Goal: Task Accomplishment & Management: Use online tool/utility

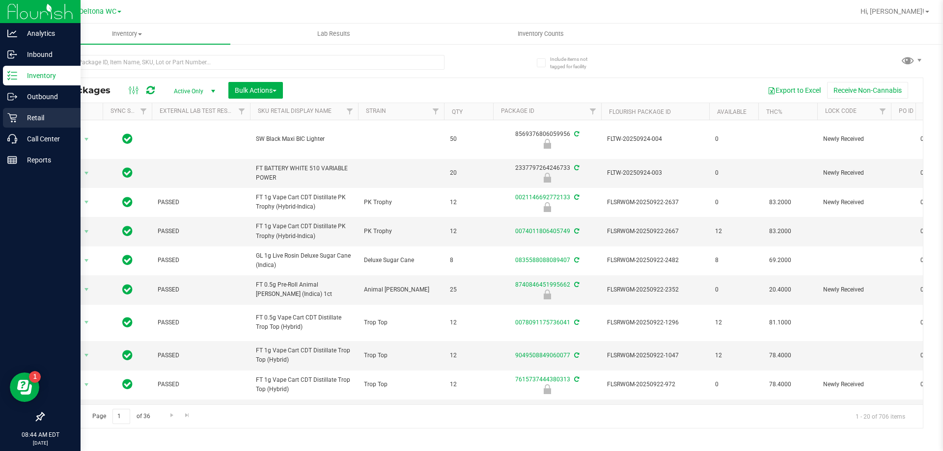
click at [20, 112] on p "Retail" at bounding box center [46, 118] width 59 height 12
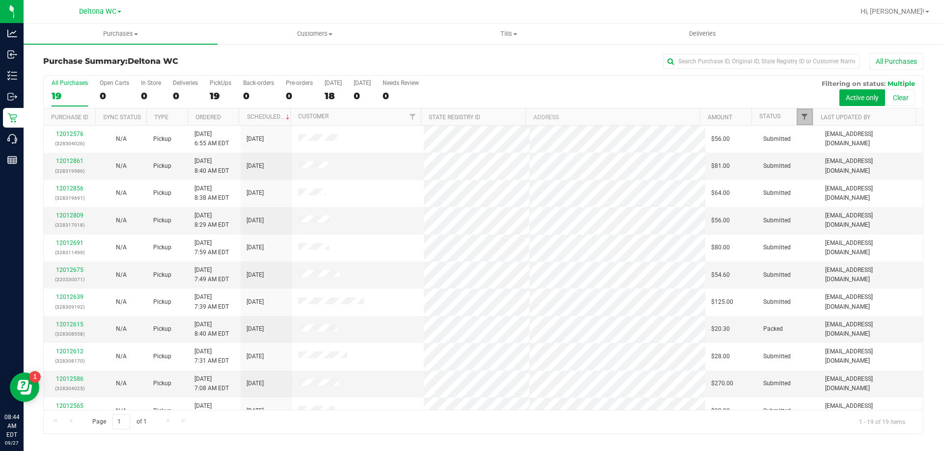
click at [803, 117] on span "Filter" at bounding box center [805, 117] width 8 height 8
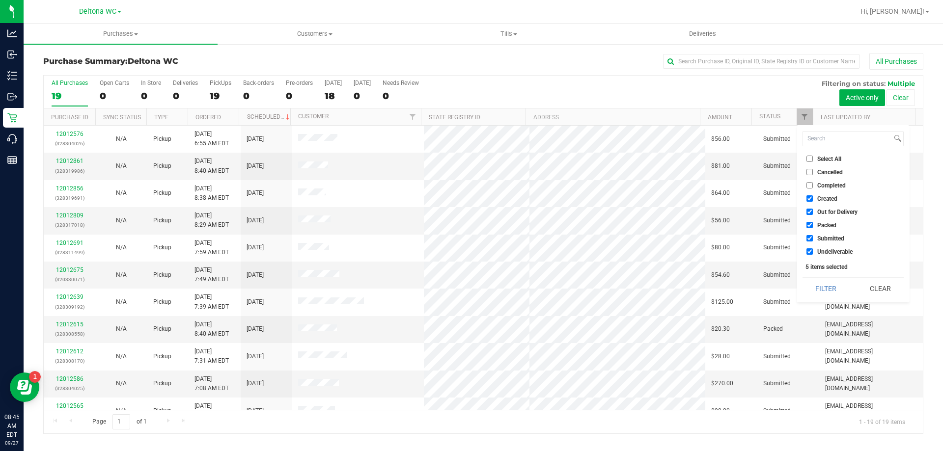
click at [818, 200] on span "Created" at bounding box center [828, 199] width 20 height 6
click at [813, 200] on input "Created" at bounding box center [810, 199] width 6 height 6
checkbox input "false"
click at [810, 214] on input "Out for Delivery" at bounding box center [810, 212] width 6 height 6
checkbox input "false"
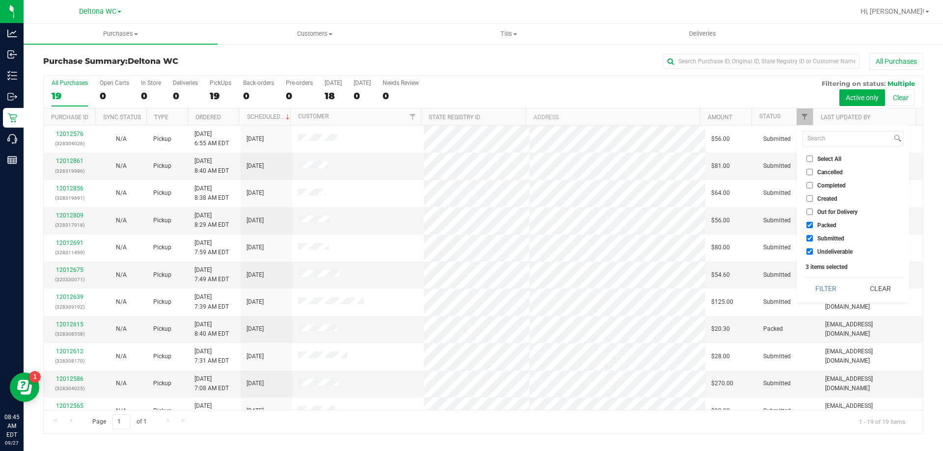
click at [806, 223] on li "Packed" at bounding box center [853, 225] width 101 height 10
click at [811, 227] on input "Packed" at bounding box center [810, 225] width 6 height 6
checkbox input "false"
click at [808, 251] on input "Undeliverable" at bounding box center [810, 252] width 6 height 6
checkbox input "false"
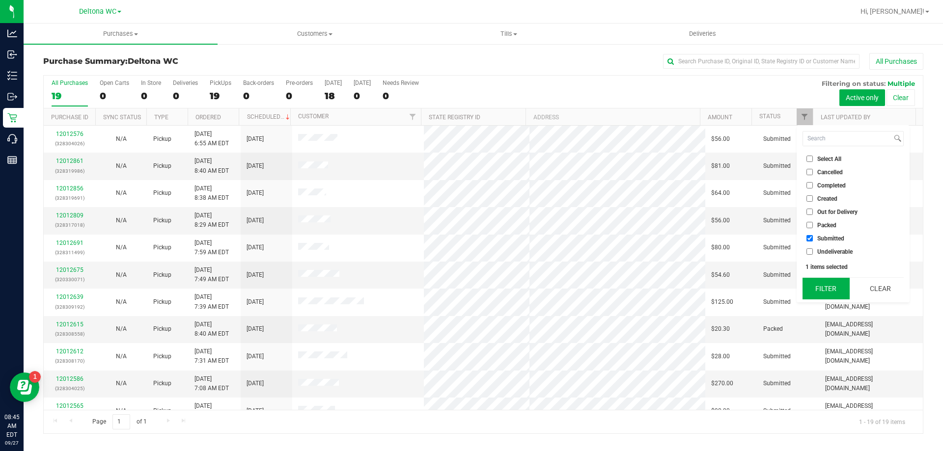
click at [826, 285] on button "Filter" at bounding box center [826, 289] width 47 height 22
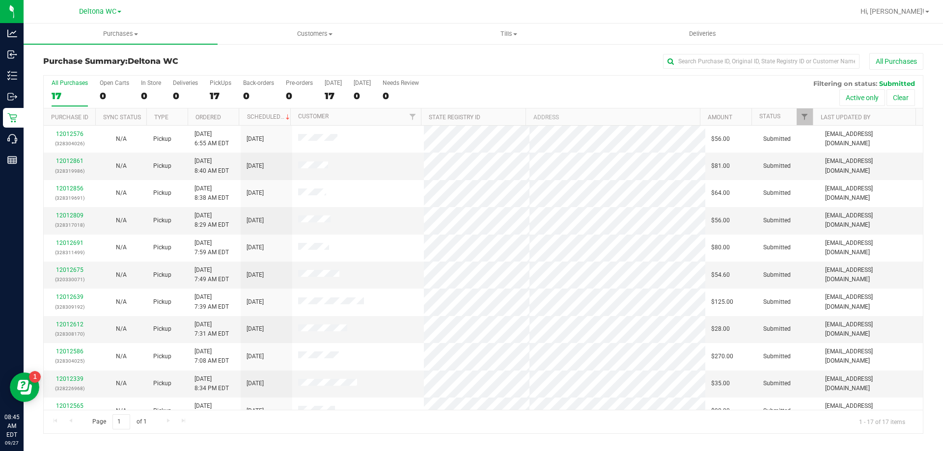
click at [228, 118] on th "Ordered" at bounding box center [214, 117] width 52 height 17
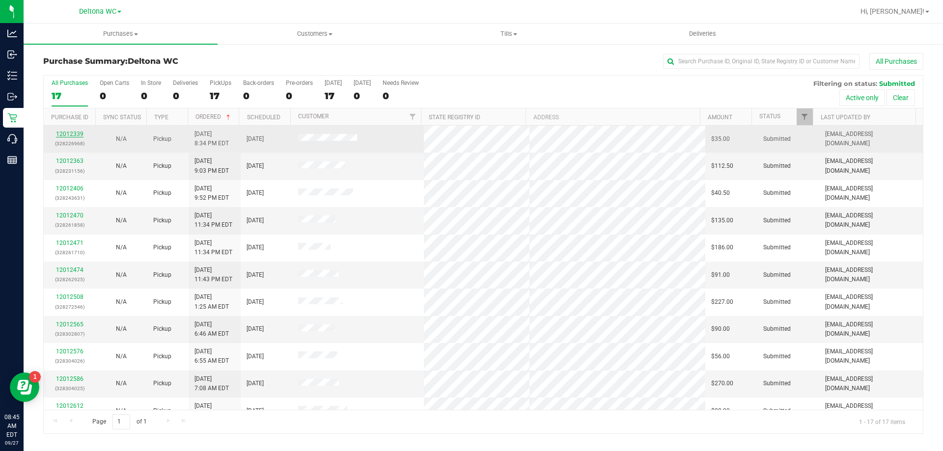
click at [74, 132] on link "12012339" at bounding box center [70, 134] width 28 height 7
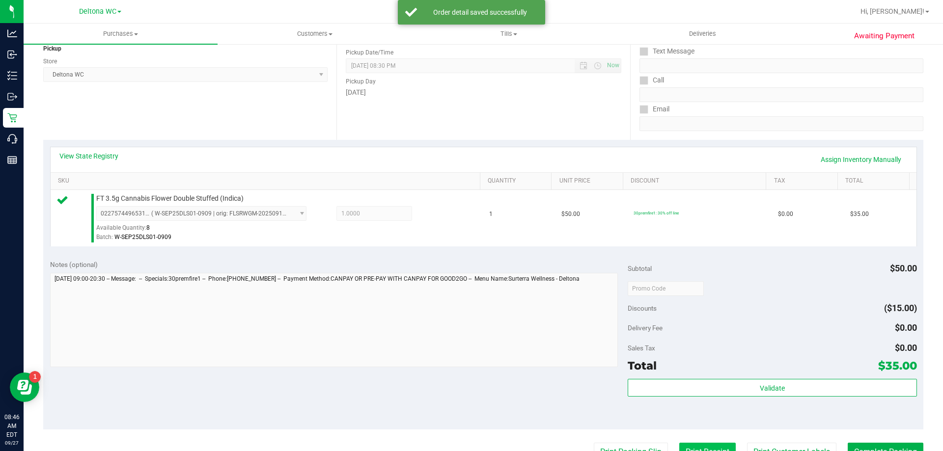
scroll to position [295, 0]
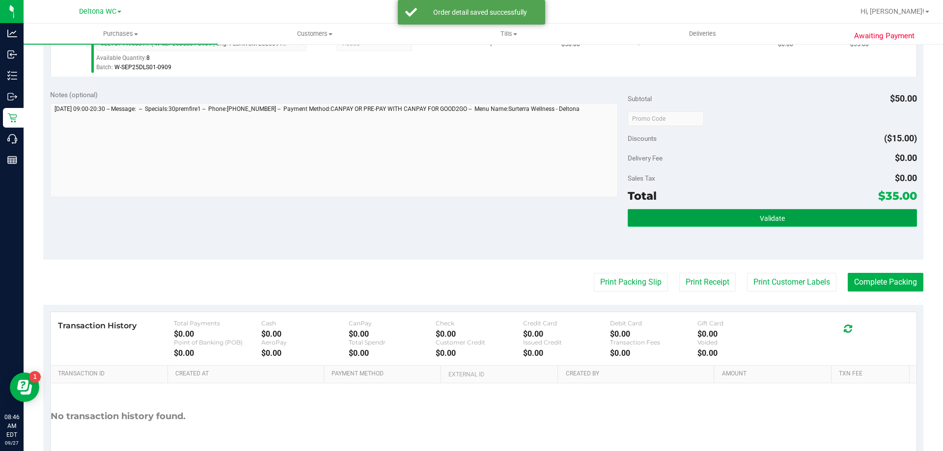
click at [720, 209] on button "Validate" at bounding box center [772, 218] width 289 height 18
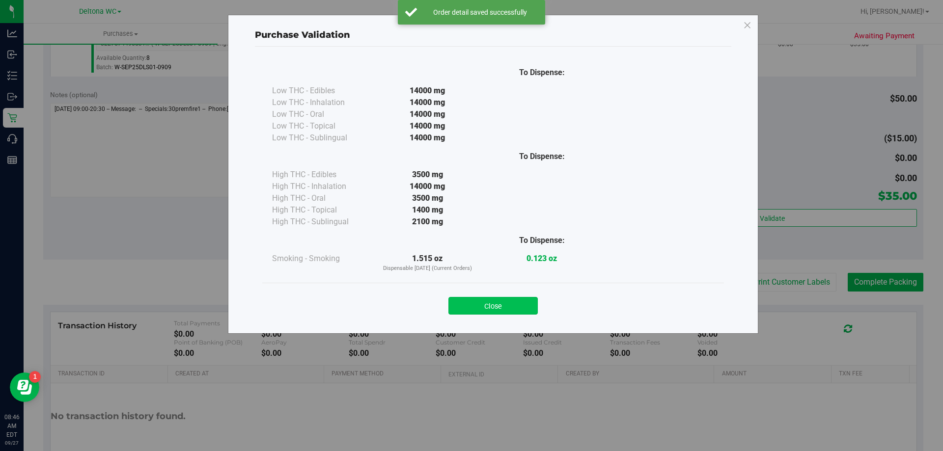
click at [517, 308] on button "Close" at bounding box center [493, 306] width 89 height 18
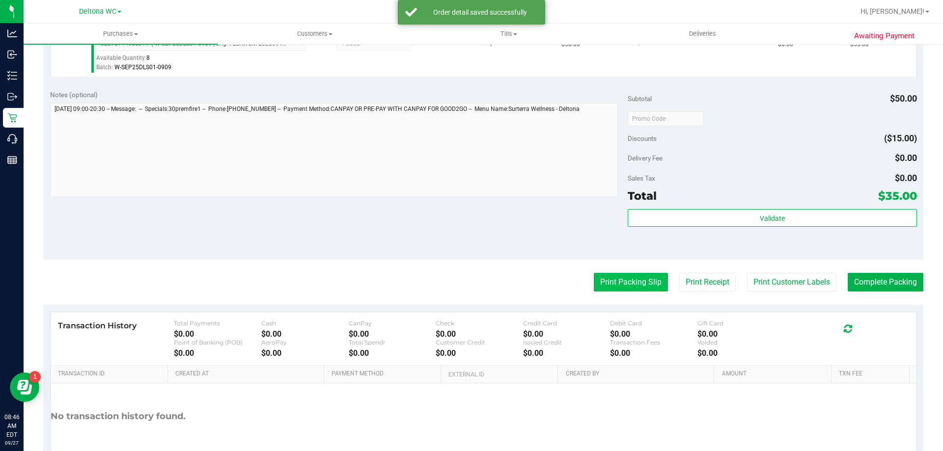
click at [605, 276] on button "Print Packing Slip" at bounding box center [631, 282] width 74 height 19
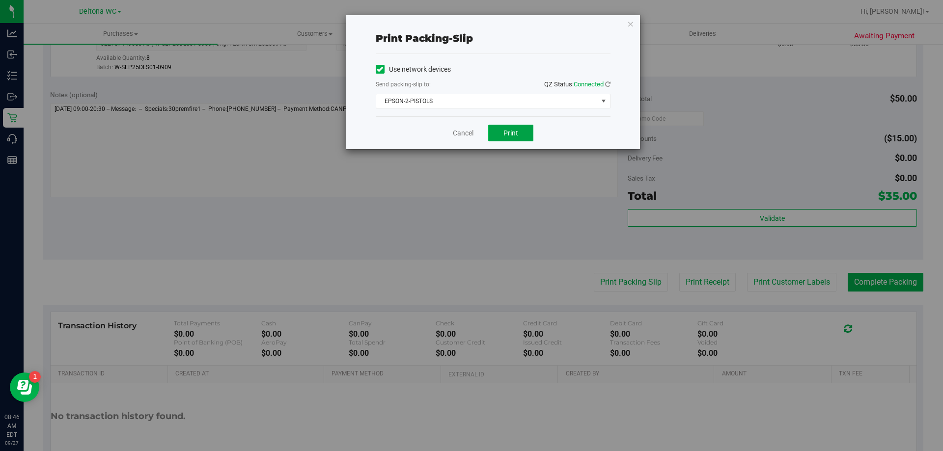
click at [511, 131] on span "Print" at bounding box center [511, 133] width 15 height 8
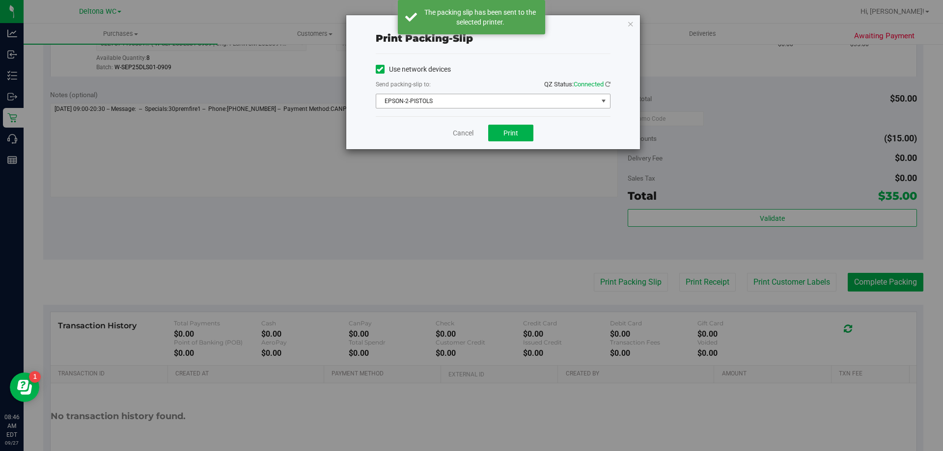
click at [547, 97] on span "EPSON-2-PISTOLS" at bounding box center [487, 101] width 222 height 14
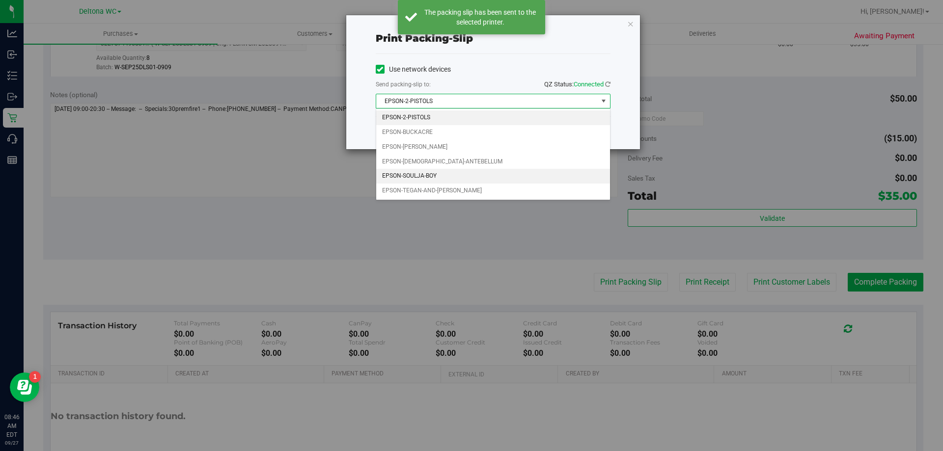
click at [455, 177] on li "EPSON-SOULJA-BOY" at bounding box center [493, 176] width 234 height 15
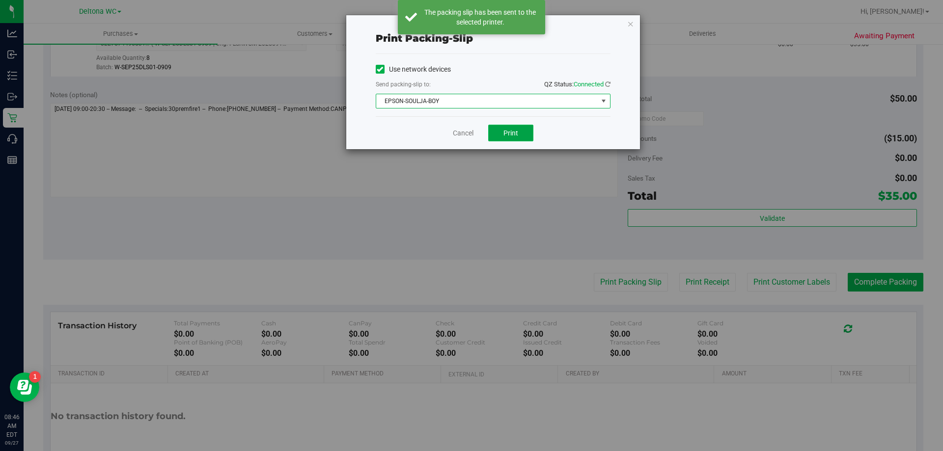
click at [518, 138] on button "Print" at bounding box center [510, 133] width 45 height 17
click at [630, 19] on icon "button" at bounding box center [630, 24] width 7 height 12
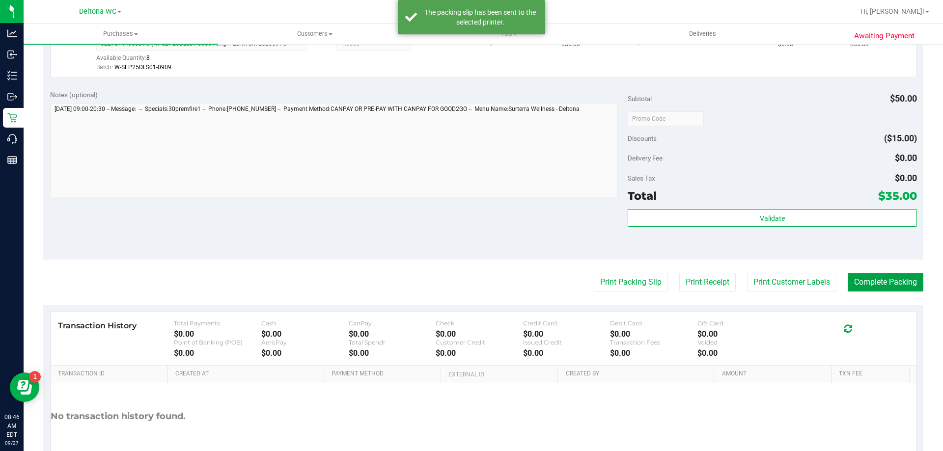
click at [866, 276] on button "Complete Packing" at bounding box center [886, 282] width 76 height 19
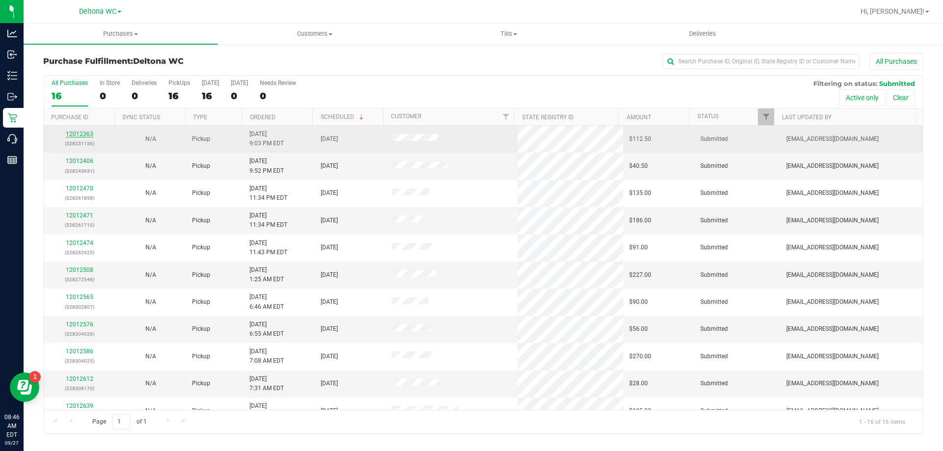
click at [86, 134] on link "12012363" at bounding box center [80, 134] width 28 height 7
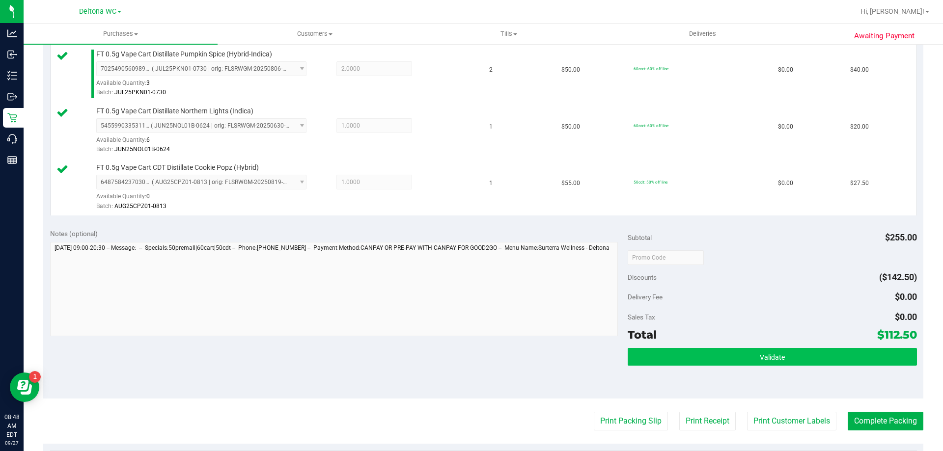
scroll to position [344, 0]
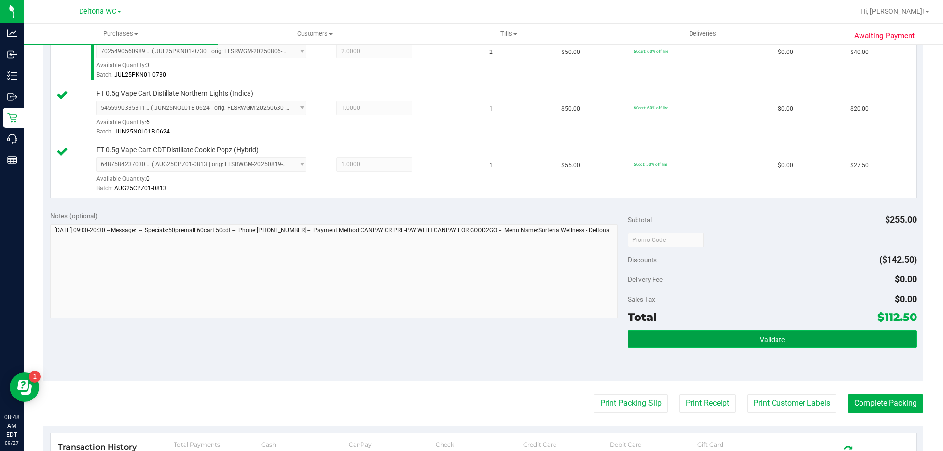
click at [710, 347] on button "Validate" at bounding box center [772, 340] width 289 height 18
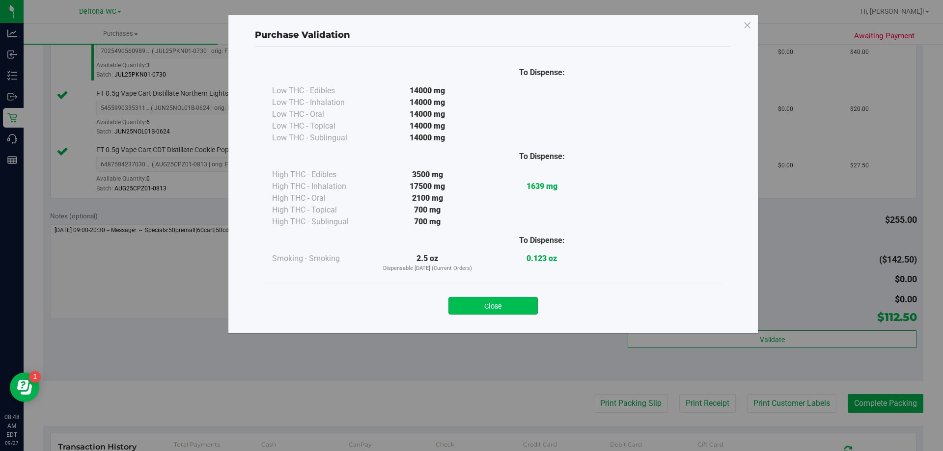
click at [490, 309] on button "Close" at bounding box center [493, 306] width 89 height 18
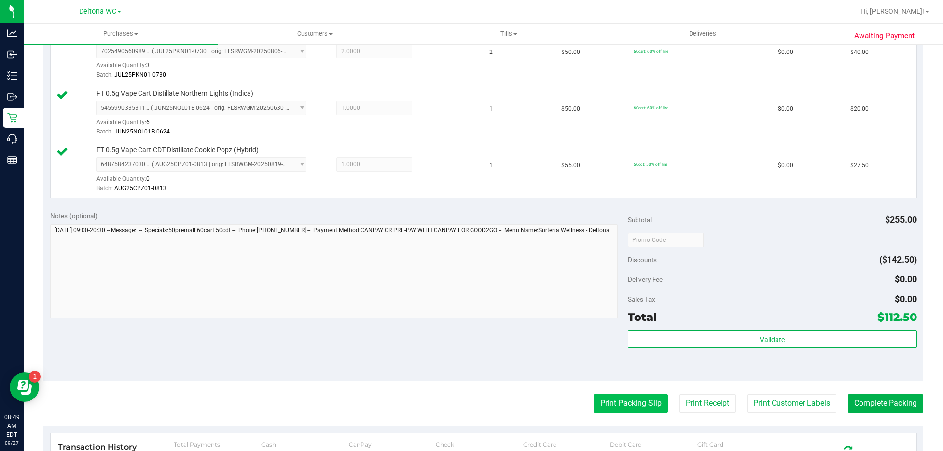
click at [618, 401] on button "Print Packing Slip" at bounding box center [631, 404] width 74 height 19
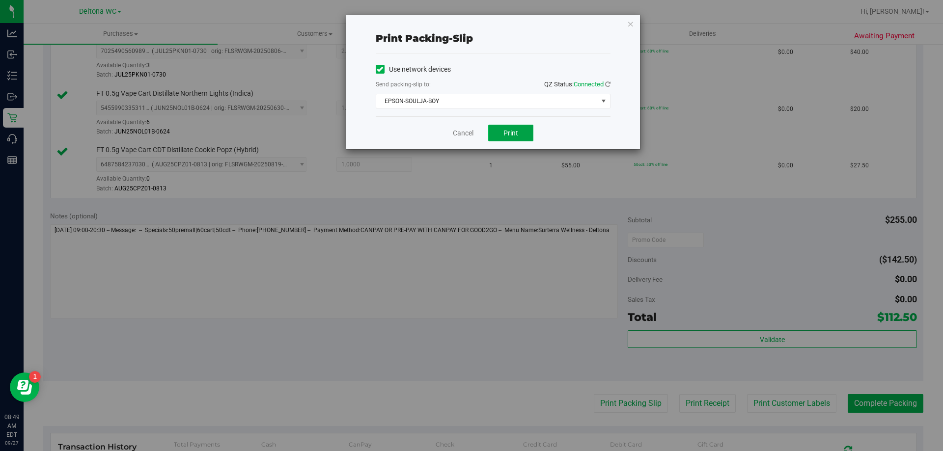
click at [523, 126] on button "Print" at bounding box center [510, 133] width 45 height 17
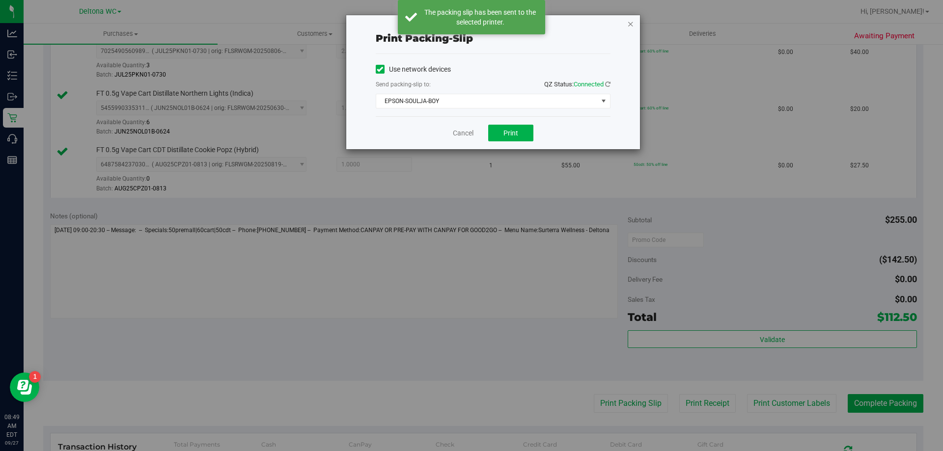
click at [632, 26] on icon "button" at bounding box center [630, 24] width 7 height 12
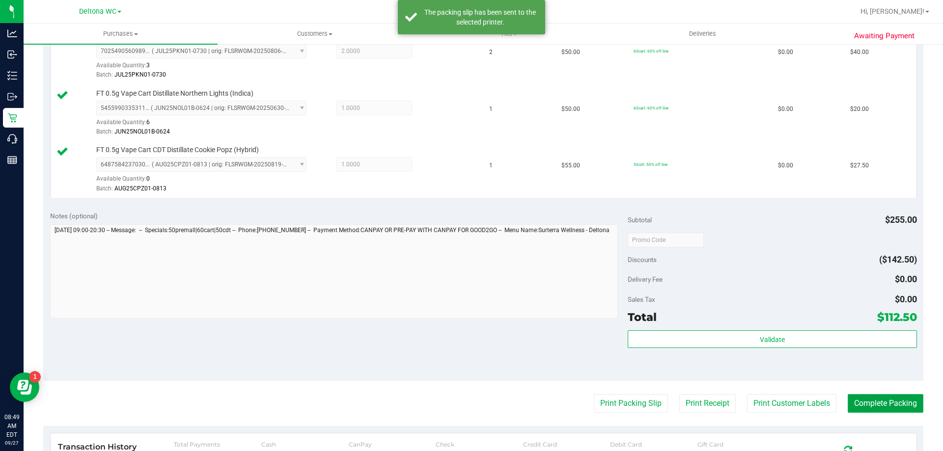
click at [892, 406] on button "Complete Packing" at bounding box center [886, 404] width 76 height 19
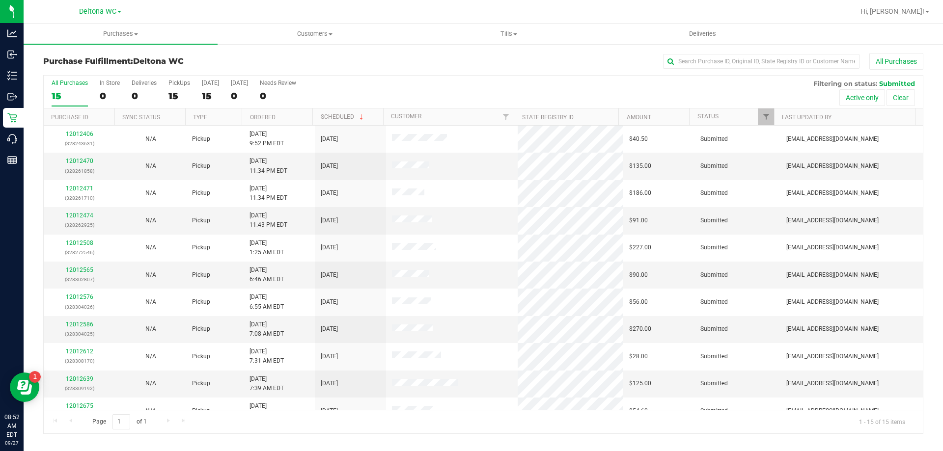
click at [298, 118] on th "Ordered" at bounding box center [277, 117] width 71 height 17
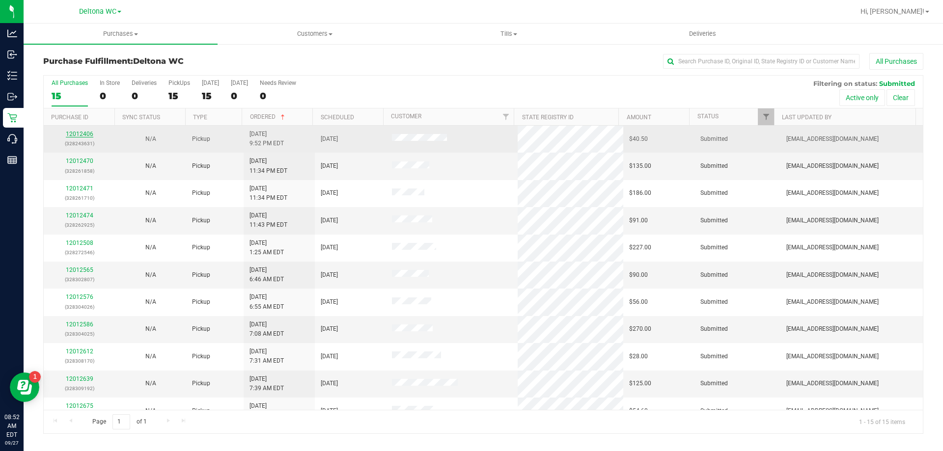
click at [72, 133] on link "12012406" at bounding box center [80, 134] width 28 height 7
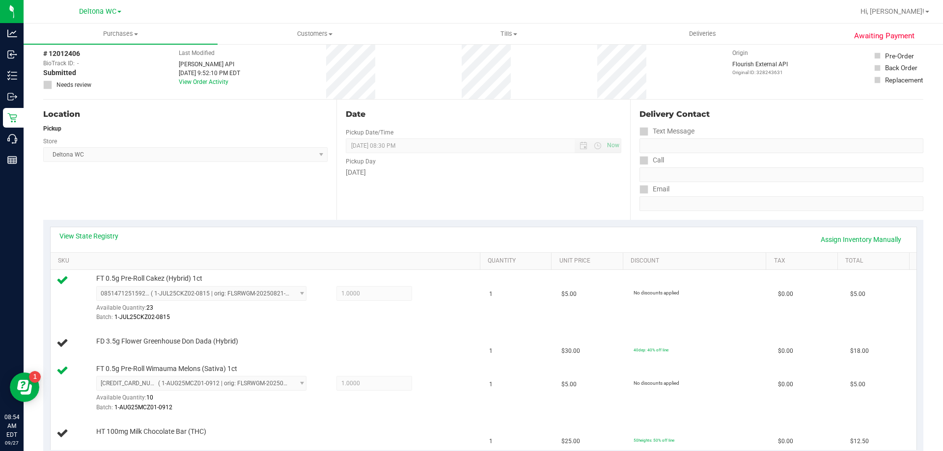
scroll to position [44, 0]
click at [236, 176] on div "Location Pickup Store Deltona WC Select Store [PERSON_NAME][GEOGRAPHIC_DATA] [P…" at bounding box center [189, 161] width 293 height 120
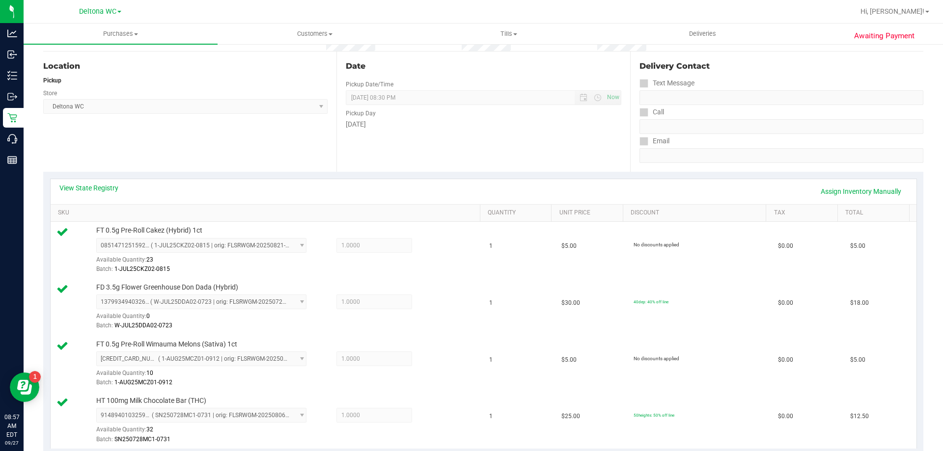
scroll to position [289, 0]
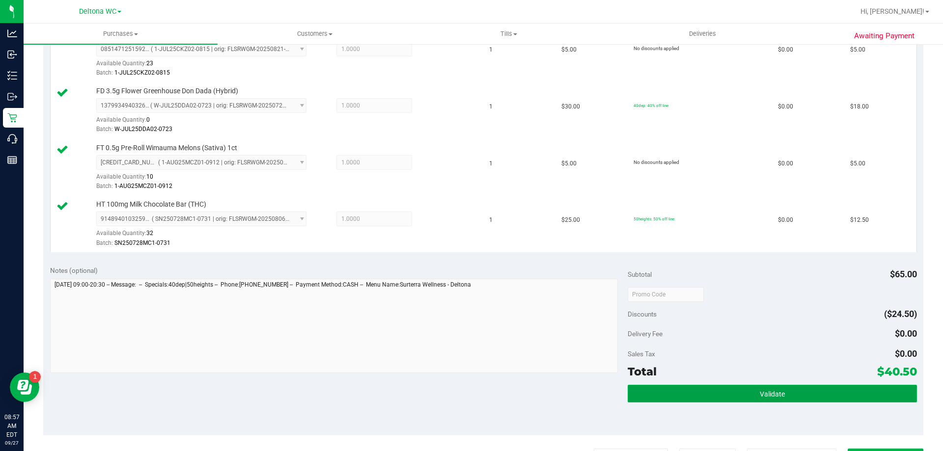
click at [698, 388] on button "Validate" at bounding box center [772, 394] width 289 height 18
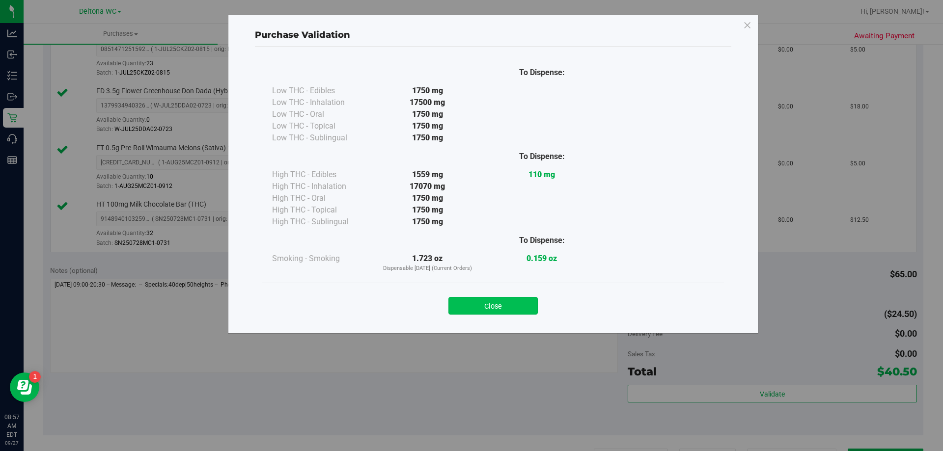
click at [488, 298] on button "Close" at bounding box center [493, 306] width 89 height 18
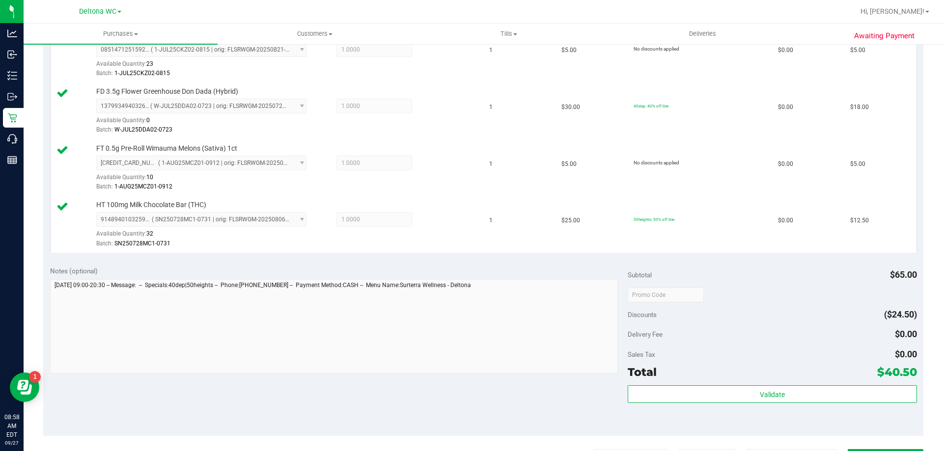
scroll to position [424, 0]
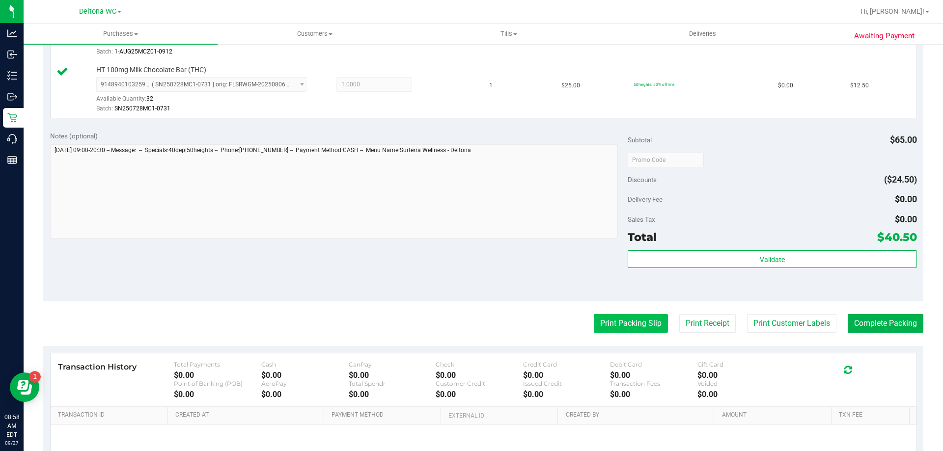
click at [650, 333] on button "Print Packing Slip" at bounding box center [631, 323] width 74 height 19
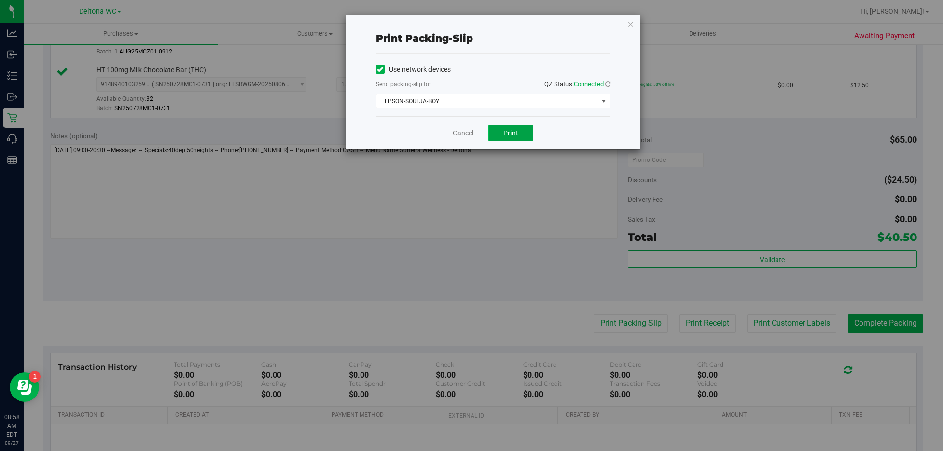
click at [503, 133] on button "Print" at bounding box center [510, 133] width 45 height 17
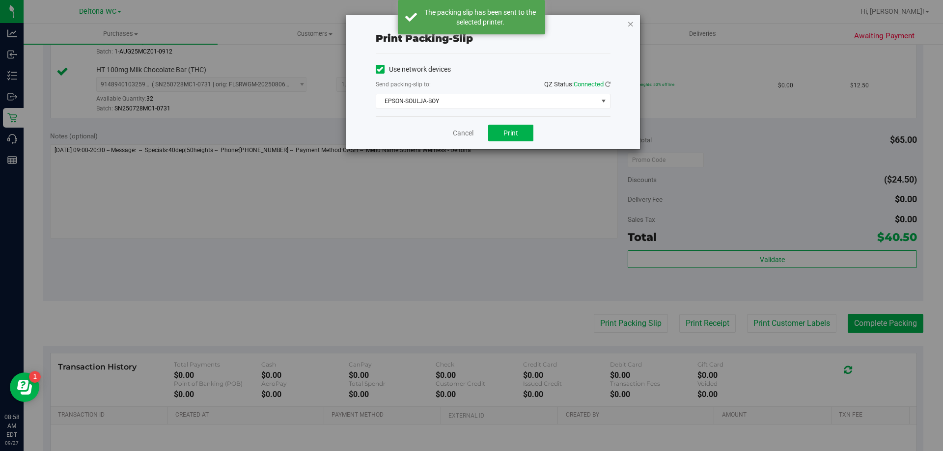
click at [632, 24] on icon "button" at bounding box center [630, 24] width 7 height 12
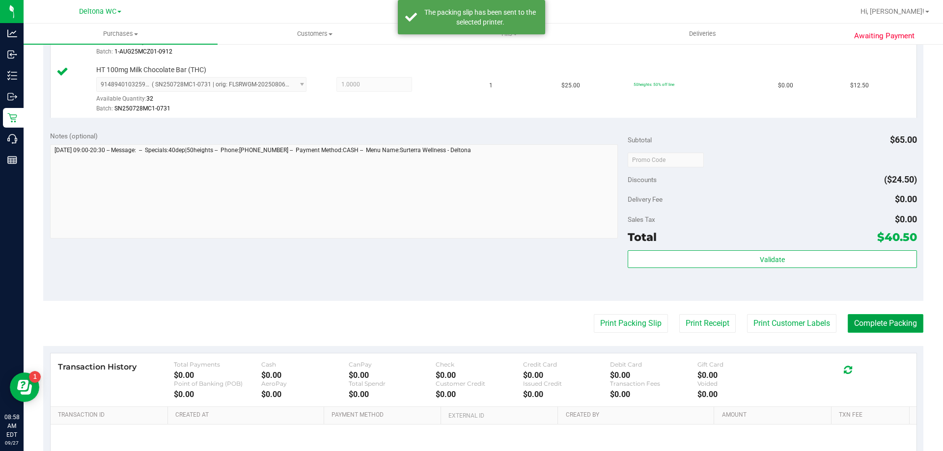
click at [864, 327] on button "Complete Packing" at bounding box center [886, 323] width 76 height 19
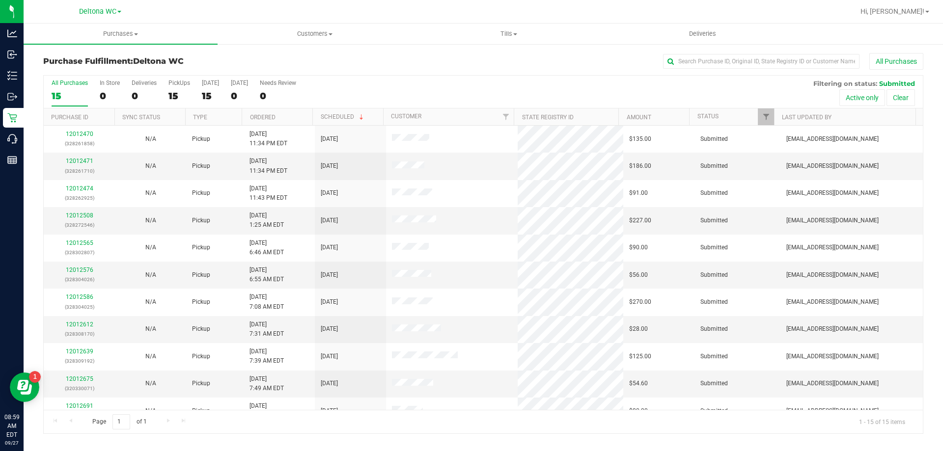
click at [288, 118] on th "Ordered" at bounding box center [277, 117] width 71 height 17
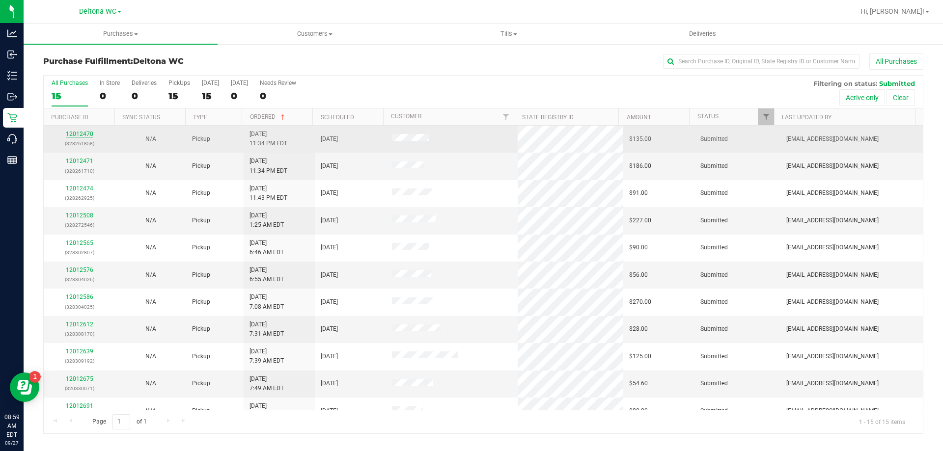
click at [77, 133] on link "12012470" at bounding box center [80, 134] width 28 height 7
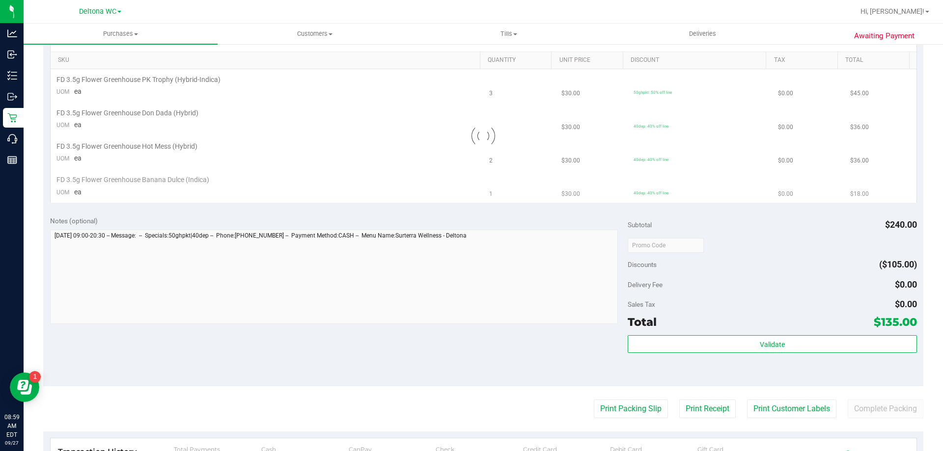
scroll to position [197, 0]
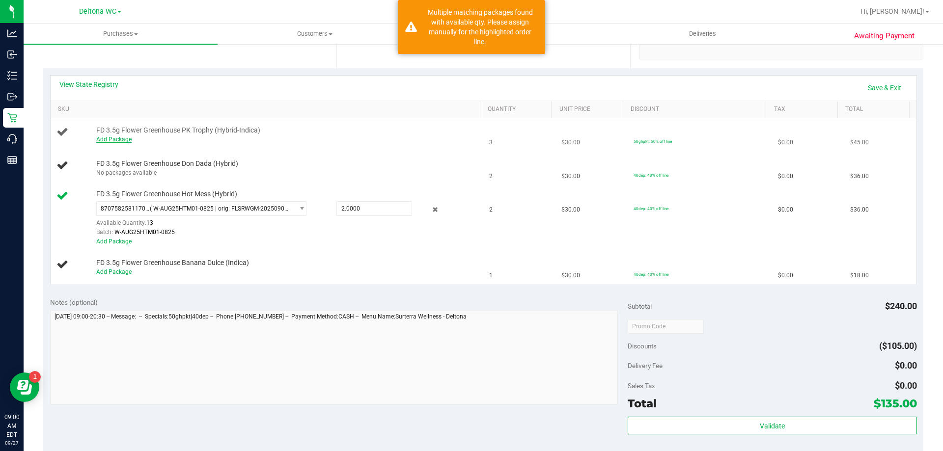
click at [102, 141] on link "Add Package" at bounding box center [113, 139] width 35 height 7
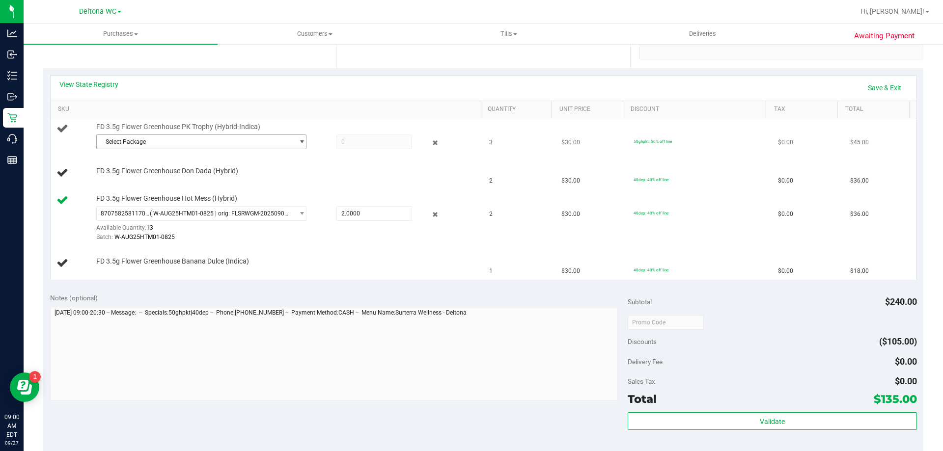
click at [191, 147] on span "Select Package" at bounding box center [195, 142] width 197 height 14
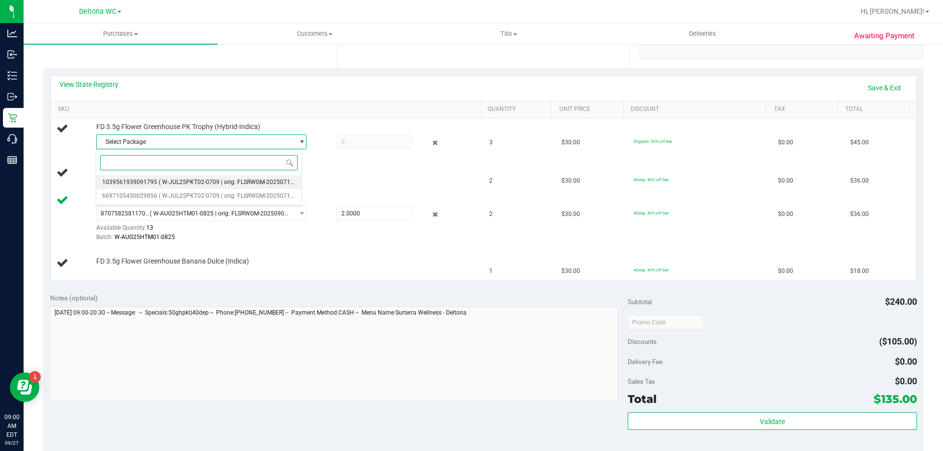
click at [216, 179] on span "( W-JUL25PKT02-0709 | orig: FLSRWGM-20250715-624 )" at bounding box center [234, 182] width 150 height 7
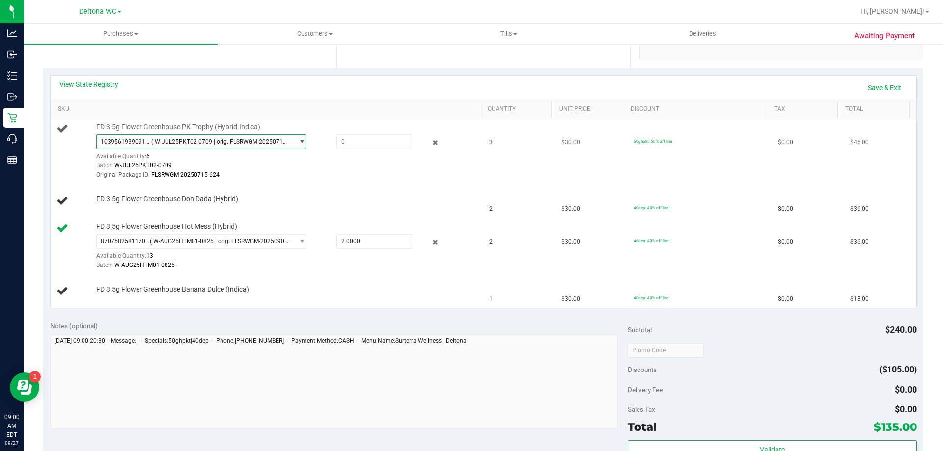
click at [217, 139] on span "( W-JUL25PKT02-0709 | orig: FLSRWGM-20250715-624 )" at bounding box center [220, 142] width 139 height 7
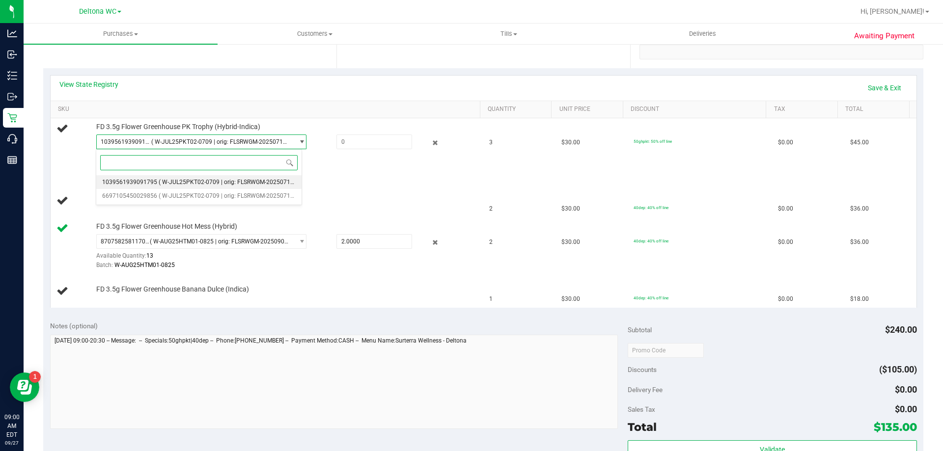
click at [211, 180] on span "( W-JUL25PKT02-0709 | orig: FLSRWGM-20250715-624 )" at bounding box center [234, 182] width 150 height 7
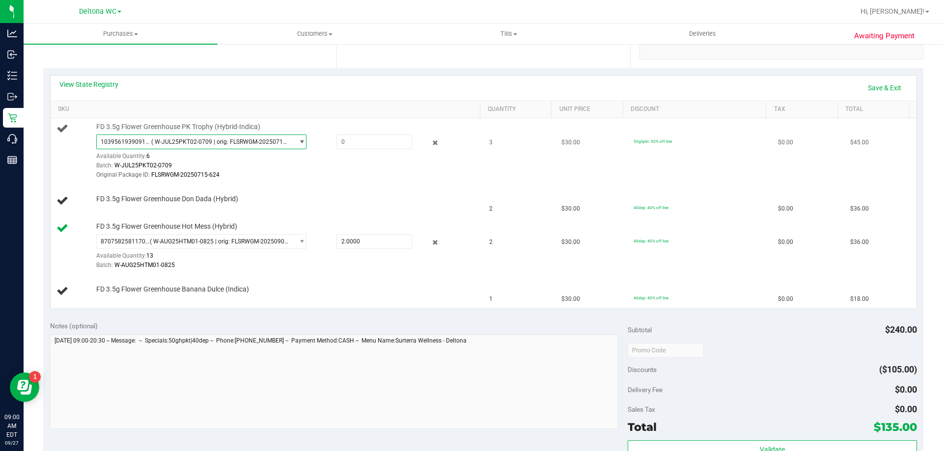
click at [211, 137] on span "1039561939091795 ( W-JUL25PKT02-0709 | orig: FLSRWGM-20250715-624 )" at bounding box center [195, 142] width 197 height 14
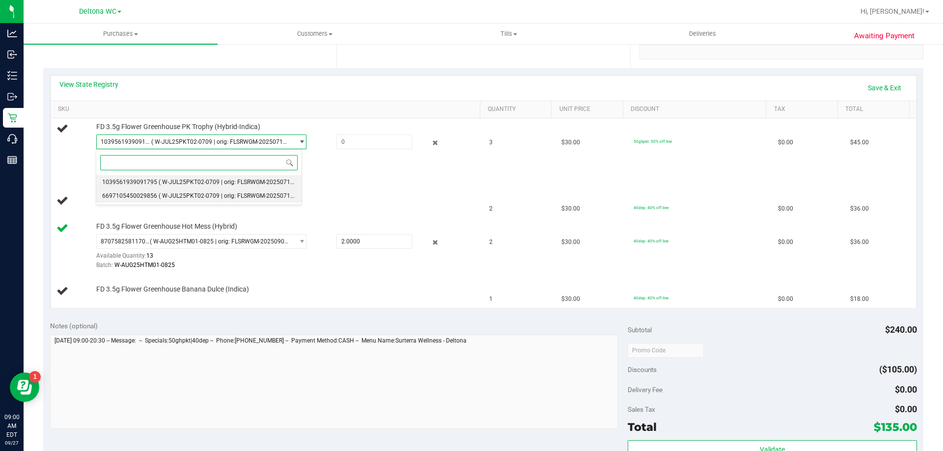
click at [220, 198] on span "( W-JUL25PKT02-0709 | orig: FLSRWGM-20250715-654 )" at bounding box center [234, 196] width 150 height 7
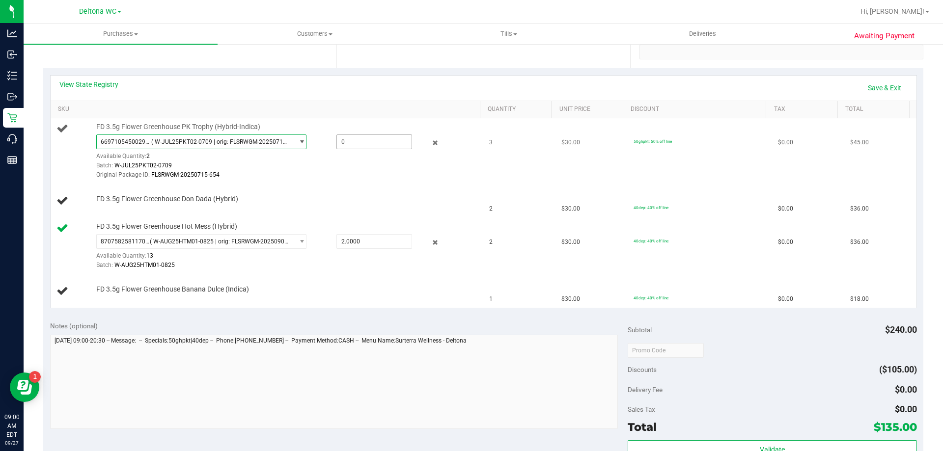
click at [353, 145] on span at bounding box center [375, 142] width 76 height 15
type input "2"
type input "2.0000"
click at [421, 172] on div "Original Package ID: FLSRWGM-20250715-654" at bounding box center [285, 174] width 379 height 9
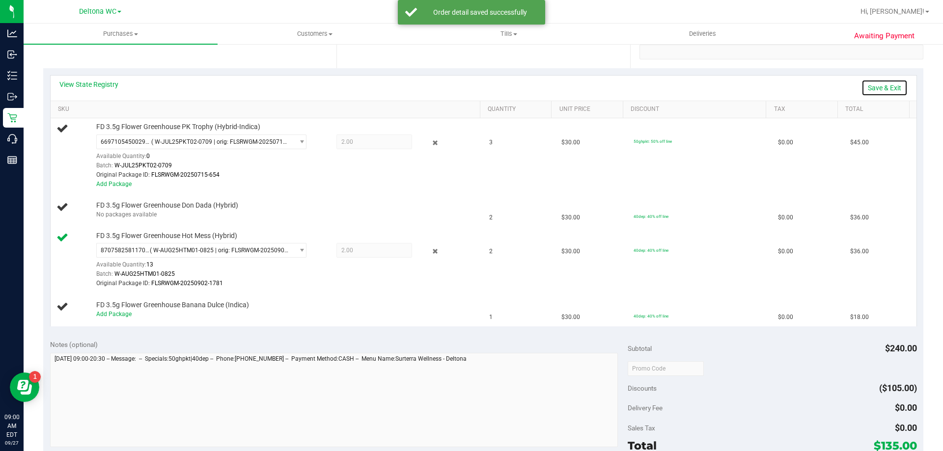
click at [892, 89] on link "Save & Exit" at bounding box center [885, 88] width 46 height 17
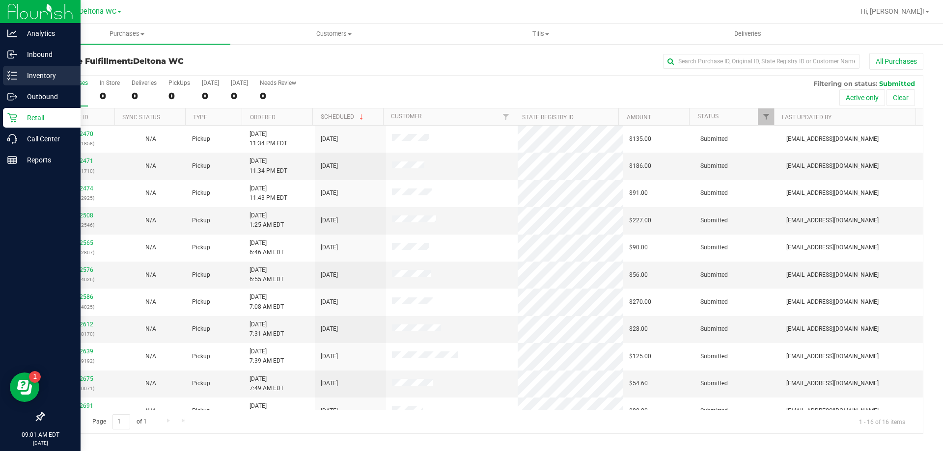
click at [15, 78] on icon at bounding box center [12, 76] width 10 height 10
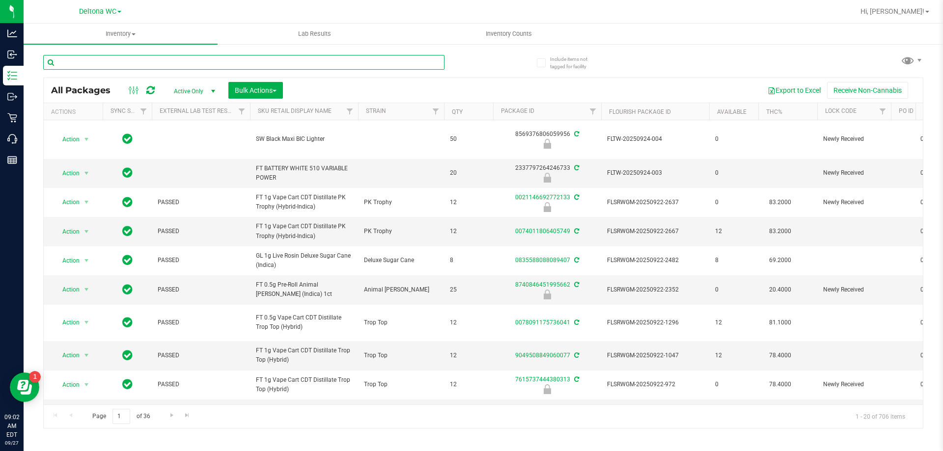
click at [202, 63] on input "text" at bounding box center [243, 62] width 401 height 15
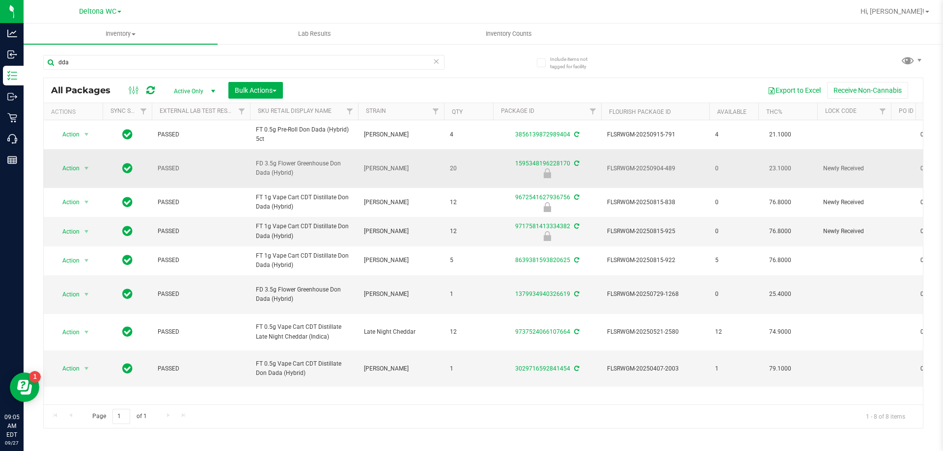
drag, startPoint x: 290, startPoint y: 170, endPoint x: 256, endPoint y: 161, distance: 35.6
click at [256, 161] on span "FD 3.5g Flower Greenhouse Don Dada (Hybrid)" at bounding box center [304, 168] width 96 height 19
drag, startPoint x: 293, startPoint y: 174, endPoint x: 278, endPoint y: 169, distance: 16.8
click at [278, 169] on td "FD 3.5g Flower Greenhouse Don Dada (Hybrid)" at bounding box center [304, 168] width 108 height 39
drag, startPoint x: 303, startPoint y: 169, endPoint x: 255, endPoint y: 161, distance: 48.3
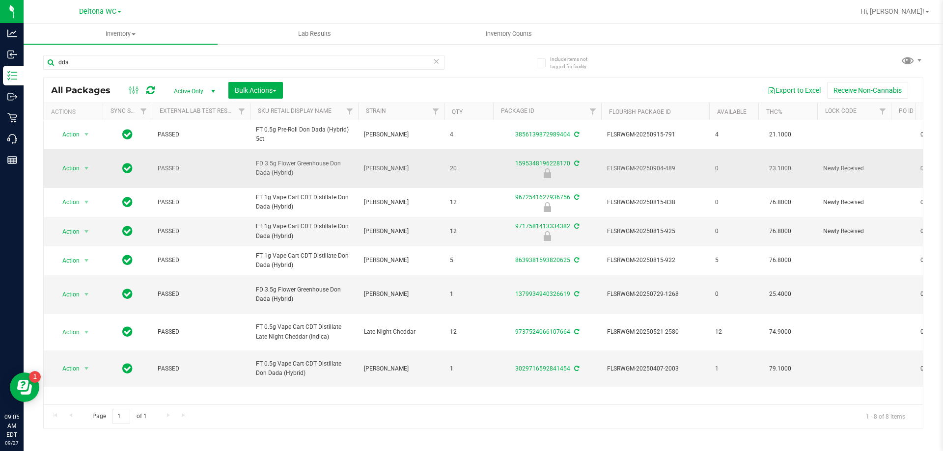
click at [255, 161] on td "FD 3.5g Flower Greenhouse Don Dada (Hybrid)" at bounding box center [304, 168] width 108 height 39
copy span "FD 3.5g Flower Greenhouse Don Dada (Hybrid)"
click at [191, 58] on input "dda" at bounding box center [243, 62] width 401 height 15
type input "d"
paste input "FD 3.5g Flower Greenhouse Don Dada (Hybrid)"
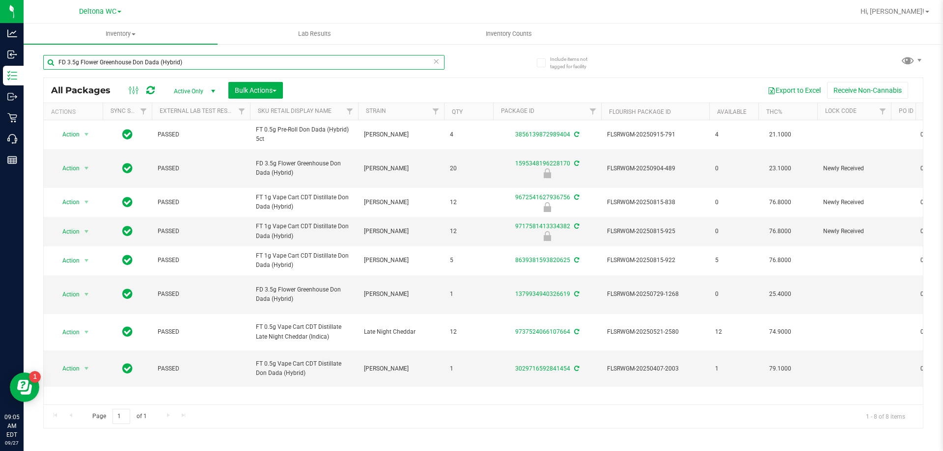
type input "FD 3.5g Flower Greenhouse Don Dada (Hybrid)"
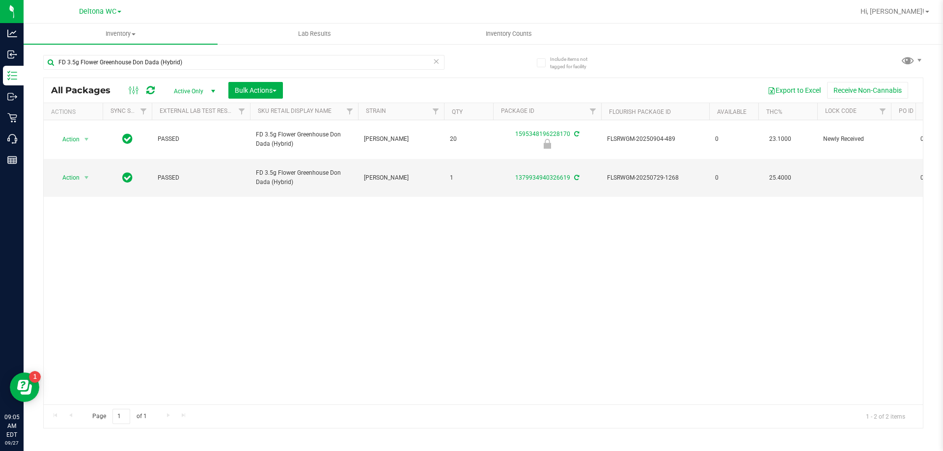
click at [682, 268] on div "Action Action Edit attributes Global inventory Package audit log Print package …" at bounding box center [483, 262] width 879 height 284
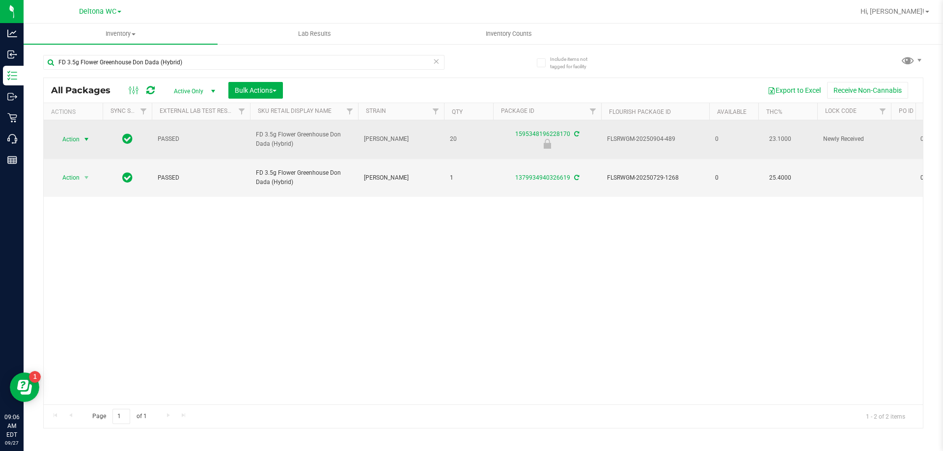
click at [81, 134] on span "select" at bounding box center [87, 140] width 12 height 14
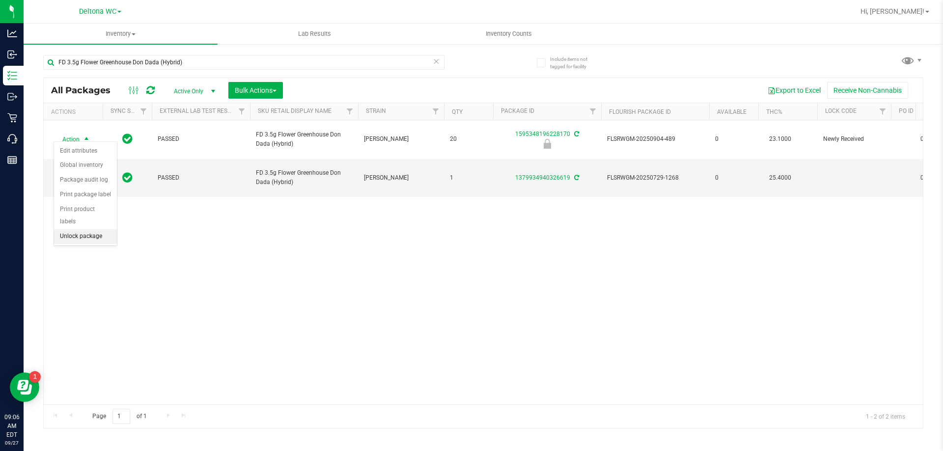
click at [78, 229] on li "Unlock package" at bounding box center [85, 236] width 63 height 15
